Goal: Task Accomplishment & Management: Complete application form

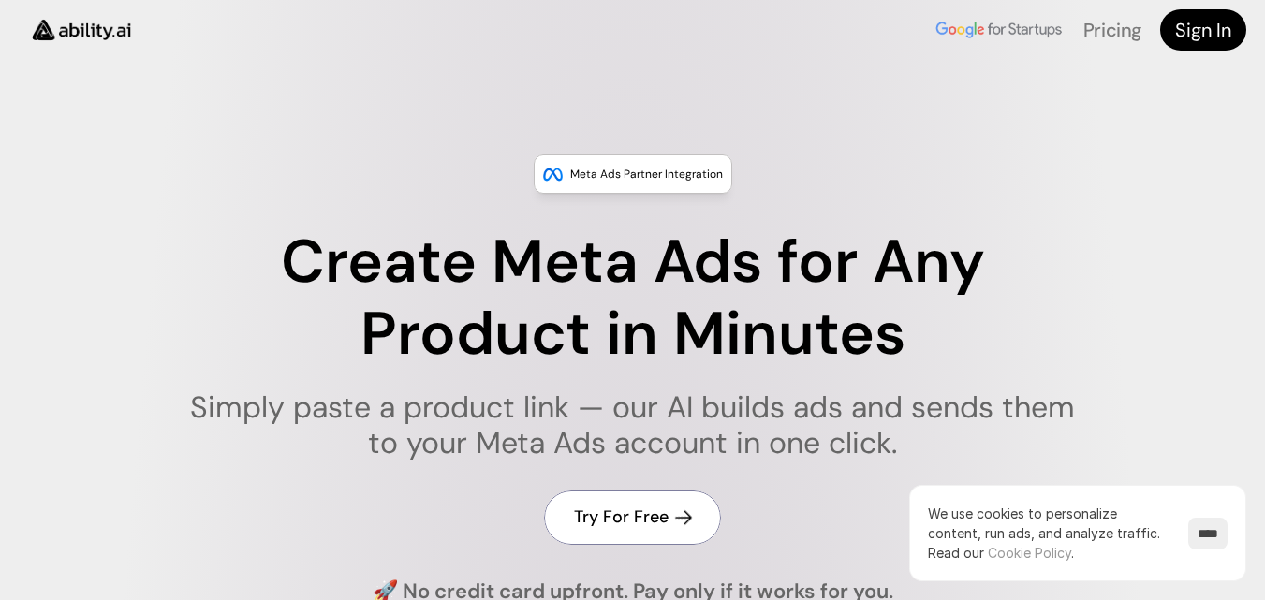
click at [616, 513] on h4 "Try For Free" at bounding box center [621, 516] width 95 height 23
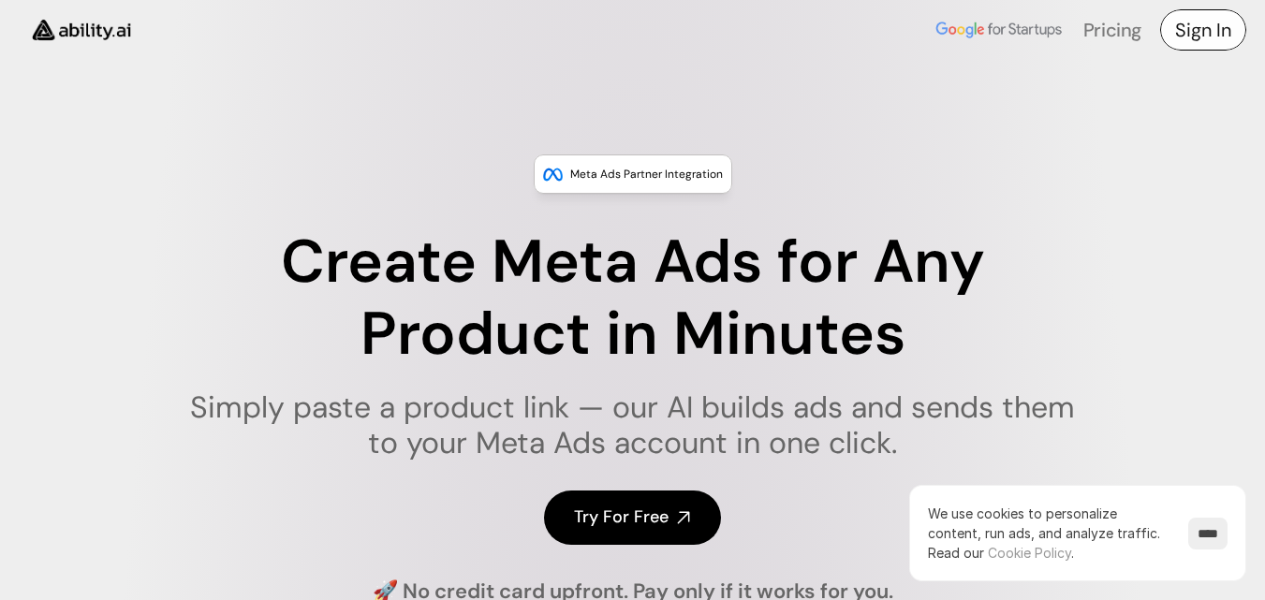
click at [1191, 24] on h4 "Sign In" at bounding box center [1203, 30] width 56 height 26
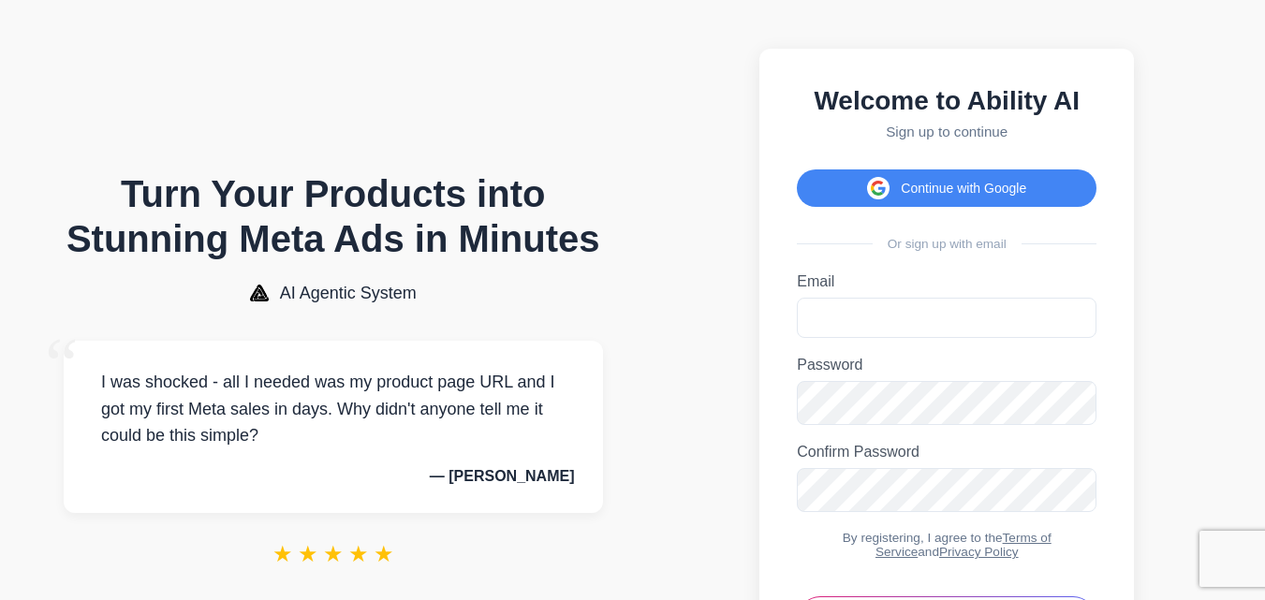
click at [842, 290] on label "Email" at bounding box center [947, 281] width 300 height 17
click at [842, 298] on input "Email" at bounding box center [947, 318] width 300 height 40
click at [836, 337] on input "Email" at bounding box center [947, 318] width 300 height 40
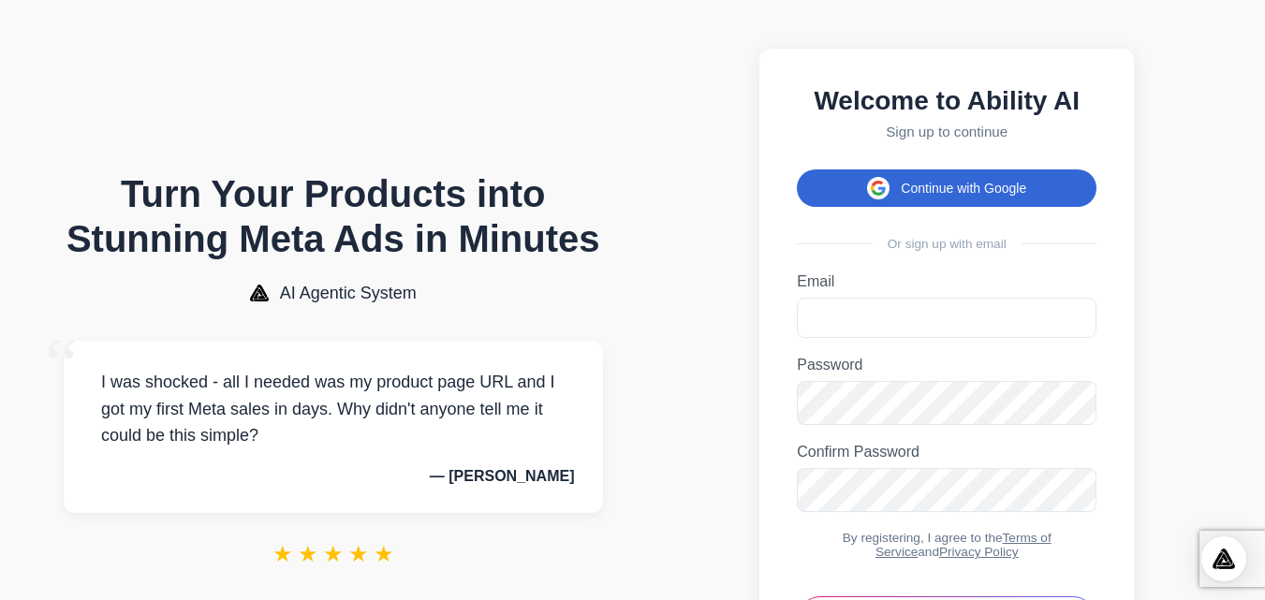
click at [939, 194] on button "Continue with Google" at bounding box center [947, 187] width 300 height 37
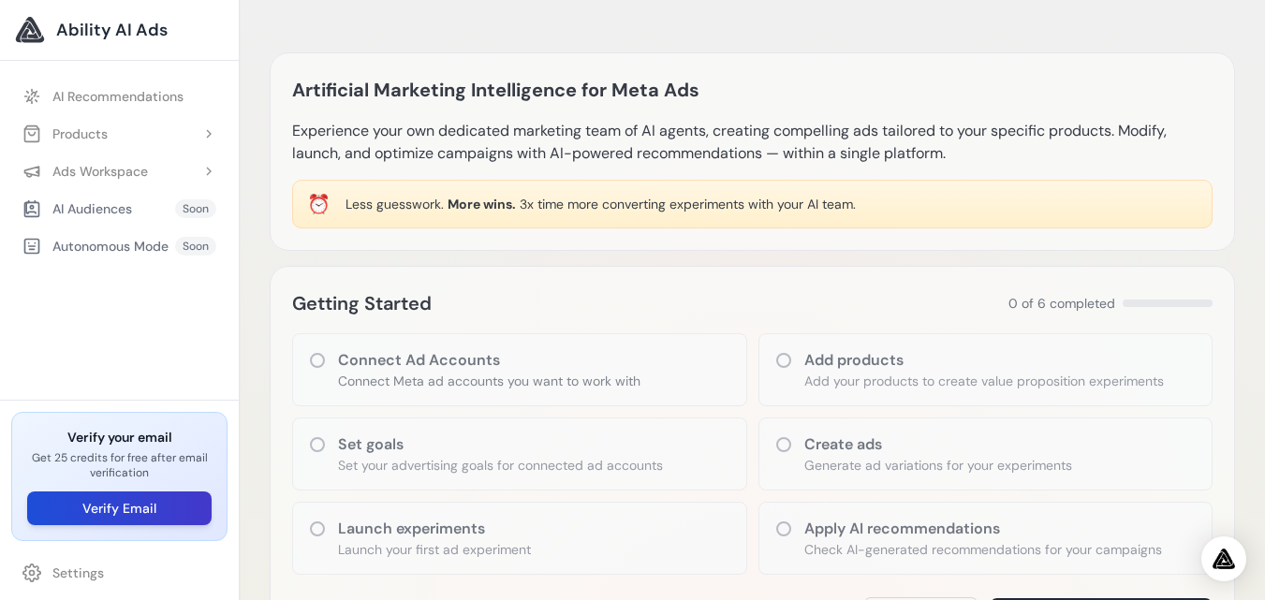
click at [130, 511] on button "Verify Email" at bounding box center [119, 508] width 184 height 34
click at [154, 500] on button "Verify Email" at bounding box center [119, 508] width 184 height 34
click at [151, 505] on button "Verify Email" at bounding box center [119, 508] width 184 height 34
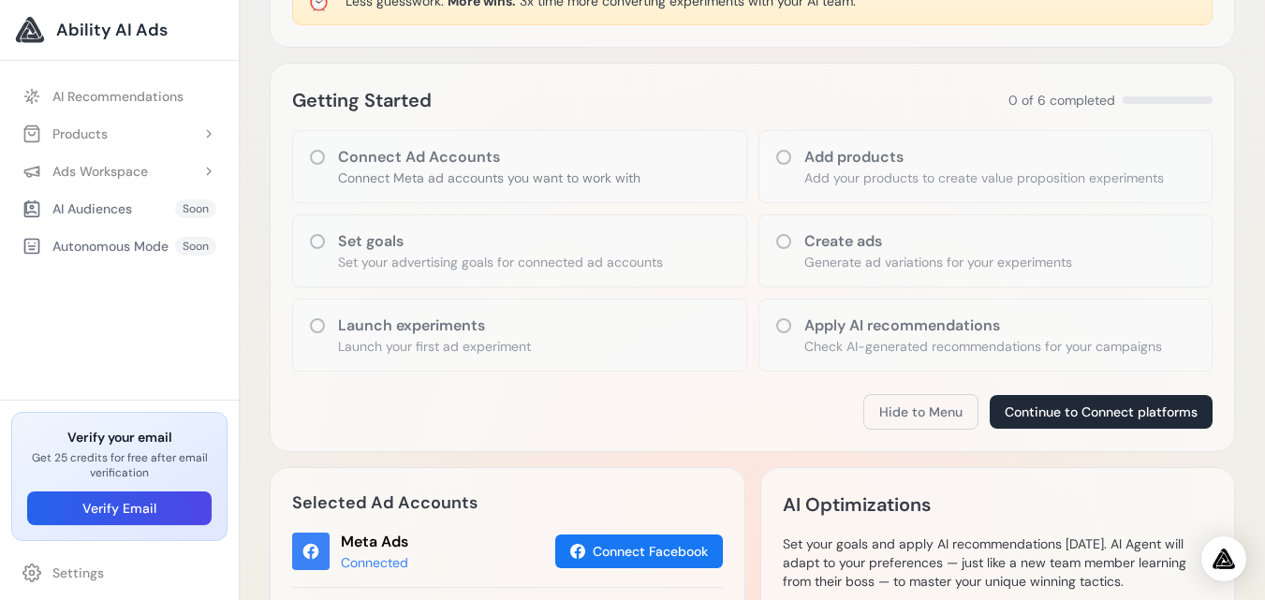
scroll to position [206, 0]
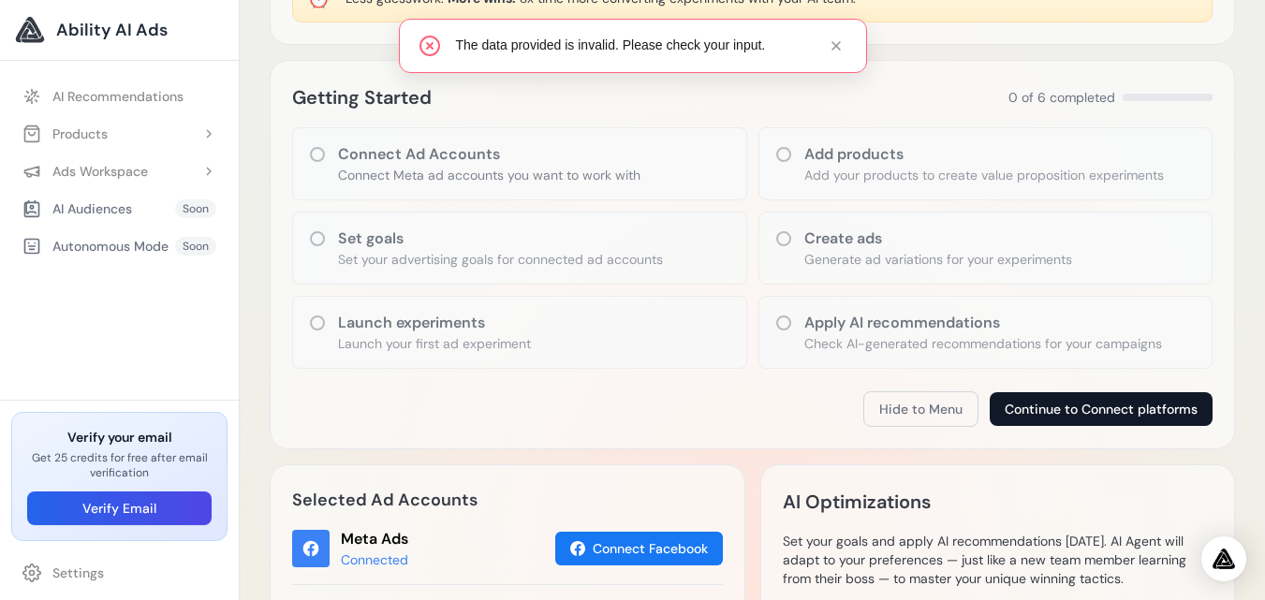
click at [1063, 403] on button "Continue to Connect platforms" at bounding box center [1100, 409] width 223 height 34
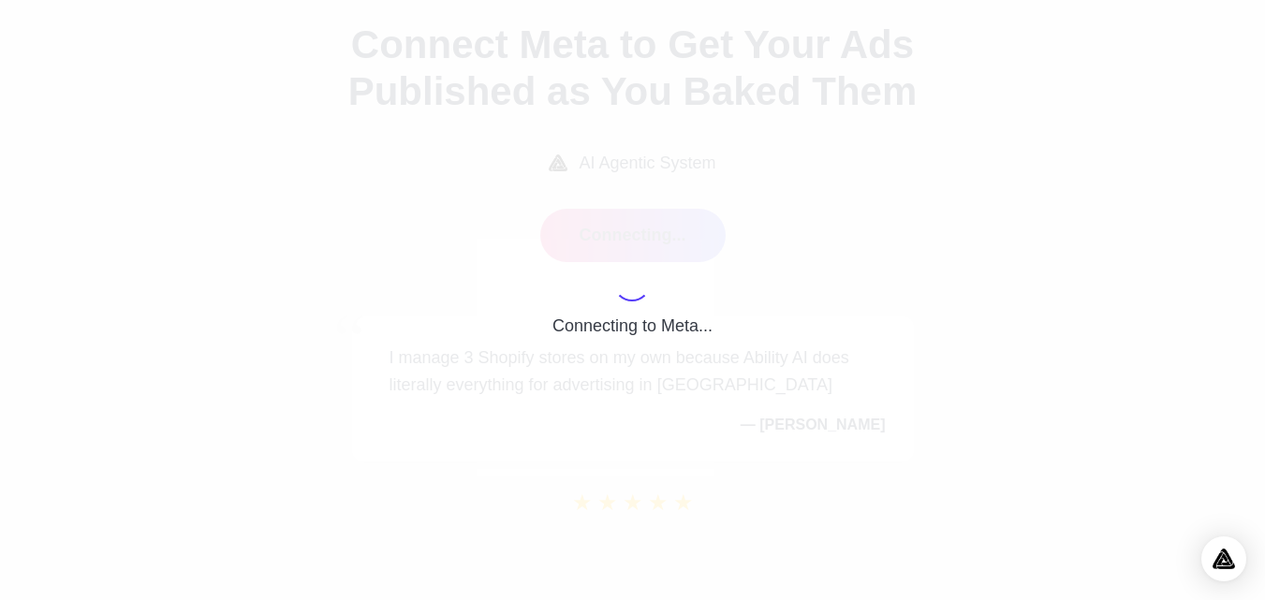
scroll to position [47, 0]
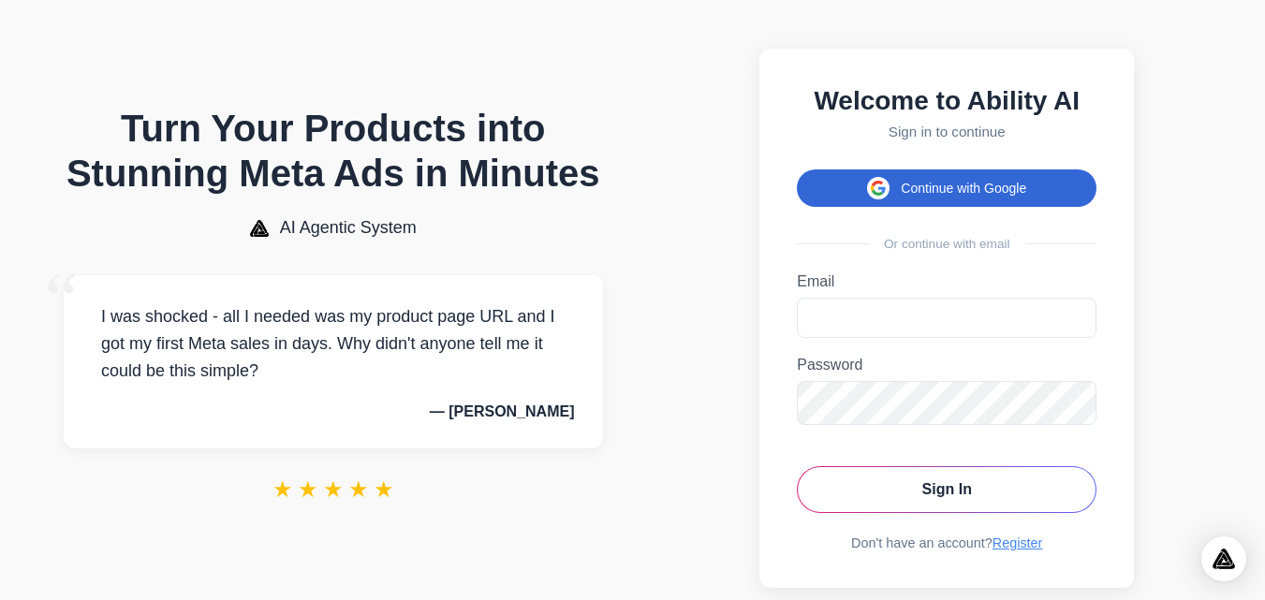
click at [960, 197] on button "Continue with Google" at bounding box center [947, 187] width 300 height 37
